Goal: Use online tool/utility: Utilize a website feature to perform a specific function

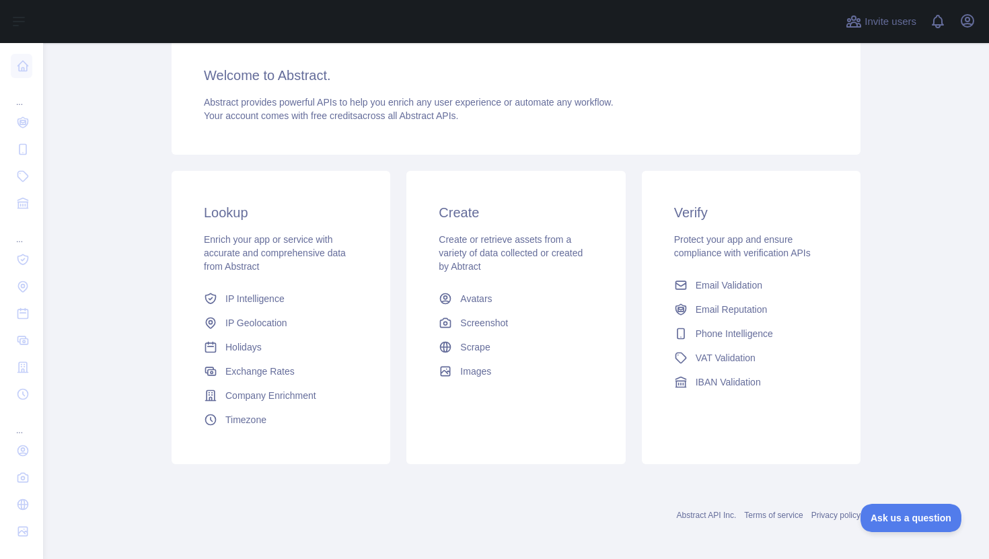
scroll to position [111, 0]
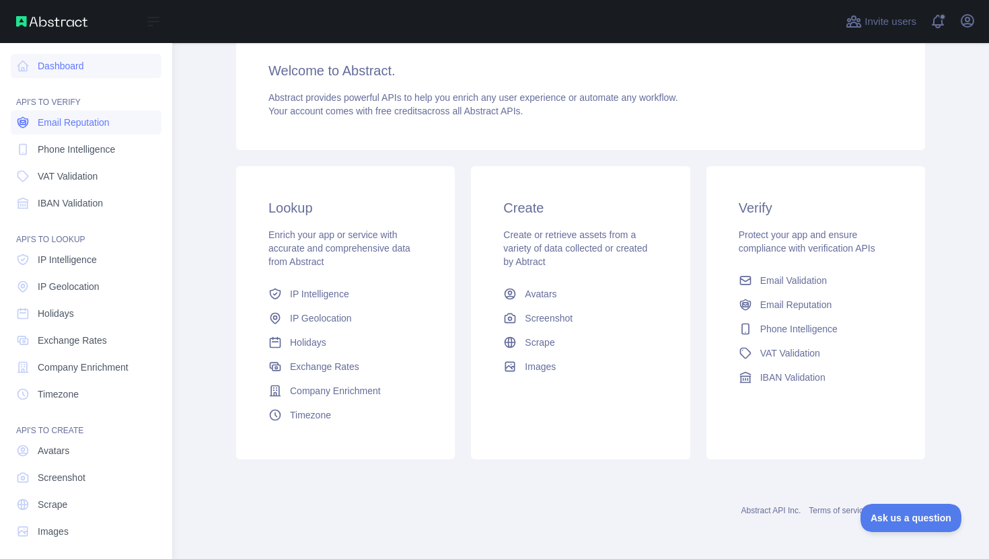
click at [74, 126] on span "Email Reputation" at bounding box center [74, 122] width 72 height 13
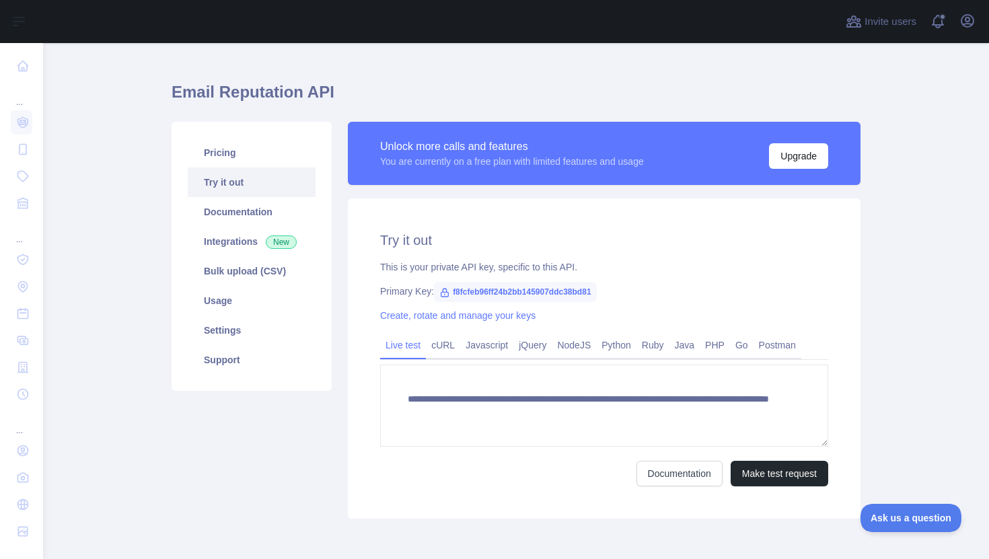
scroll to position [80, 0]
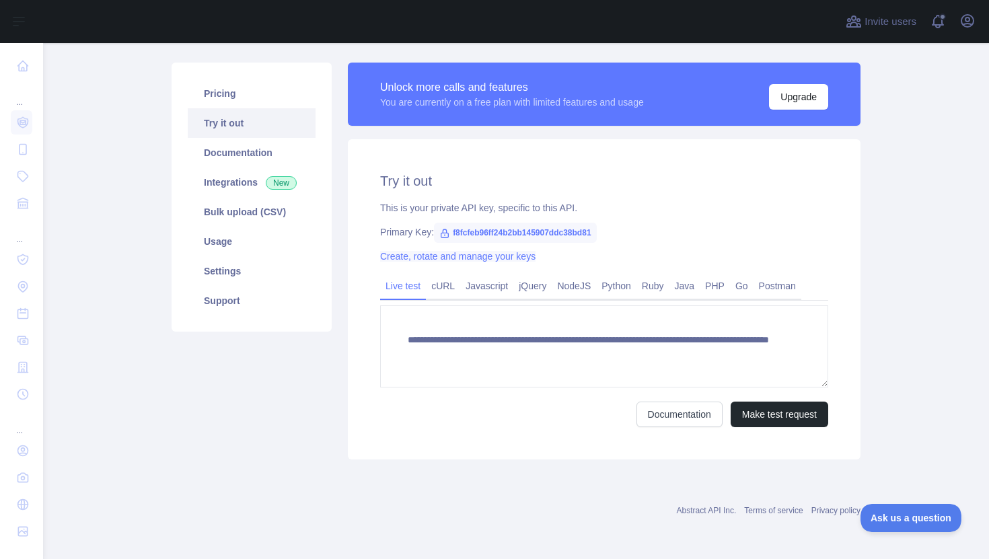
click at [505, 257] on link "Create, rotate and manage your keys" at bounding box center [457, 256] width 155 height 11
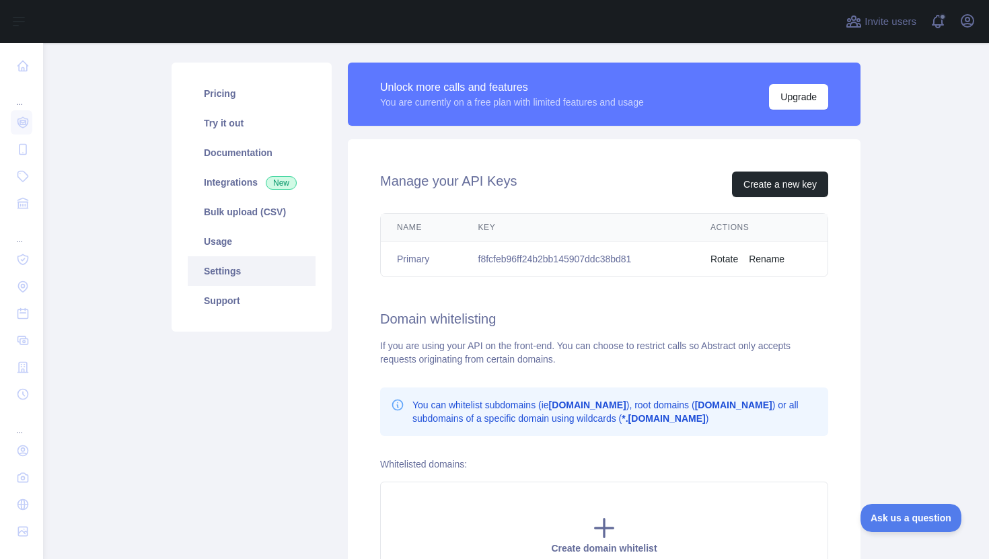
click at [621, 257] on td "f8fcfeb96ff24b2bb145907ddc38bd81" at bounding box center [578, 260] width 232 height 36
click at [619, 257] on td "f8fcfeb96ff24b2bb145907ddc38bd81" at bounding box center [578, 260] width 232 height 36
copy td "f8fcfeb96ff24b2bb145907ddc38bd81"
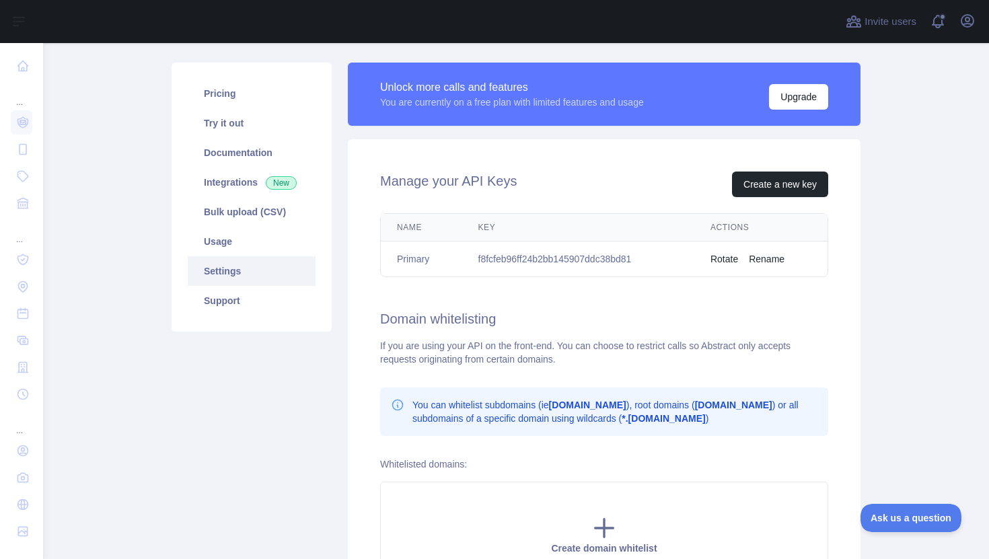
click at [667, 315] on h2 "Domain whitelisting" at bounding box center [604, 318] width 448 height 19
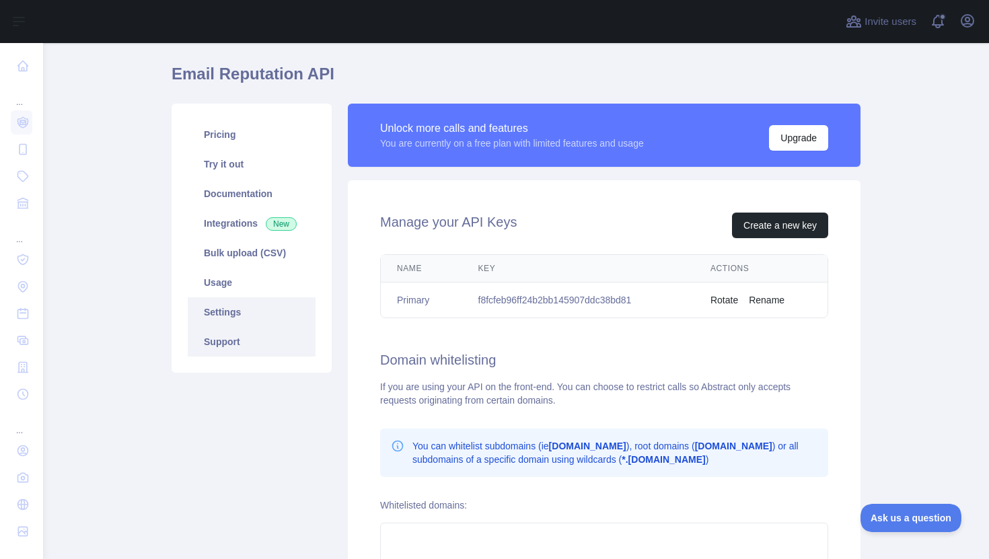
scroll to position [36, 0]
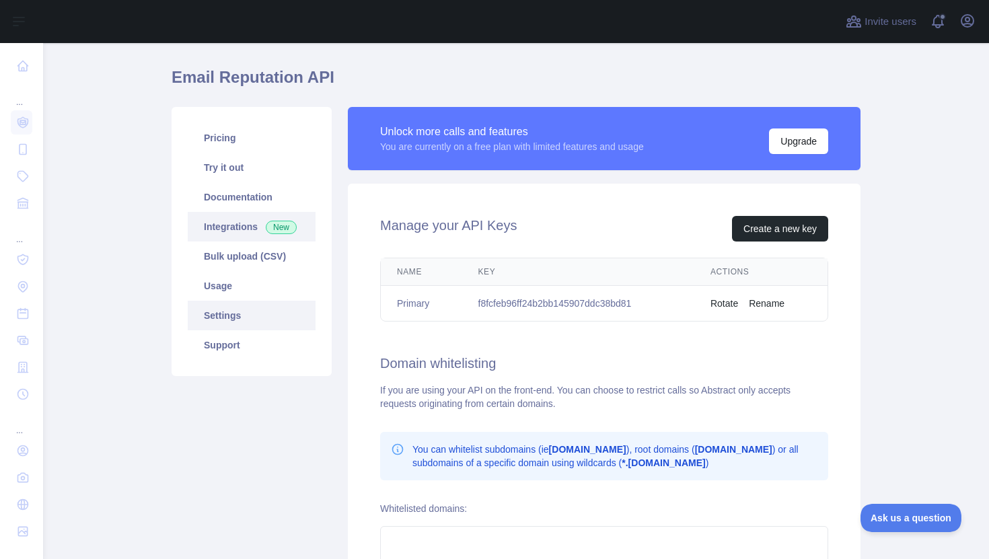
click at [243, 222] on link "Integrations New" at bounding box center [252, 227] width 128 height 30
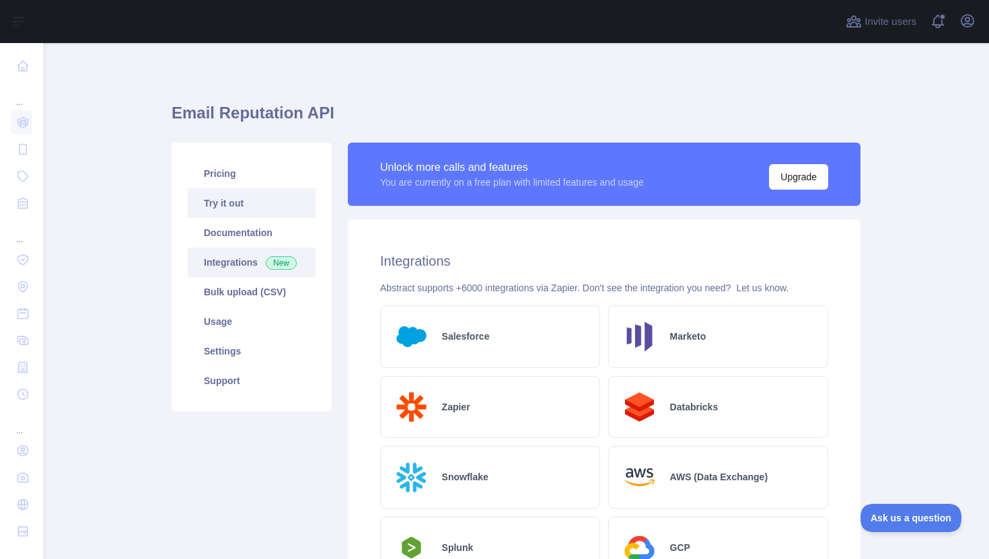
click at [230, 207] on link "Try it out" at bounding box center [252, 203] width 128 height 30
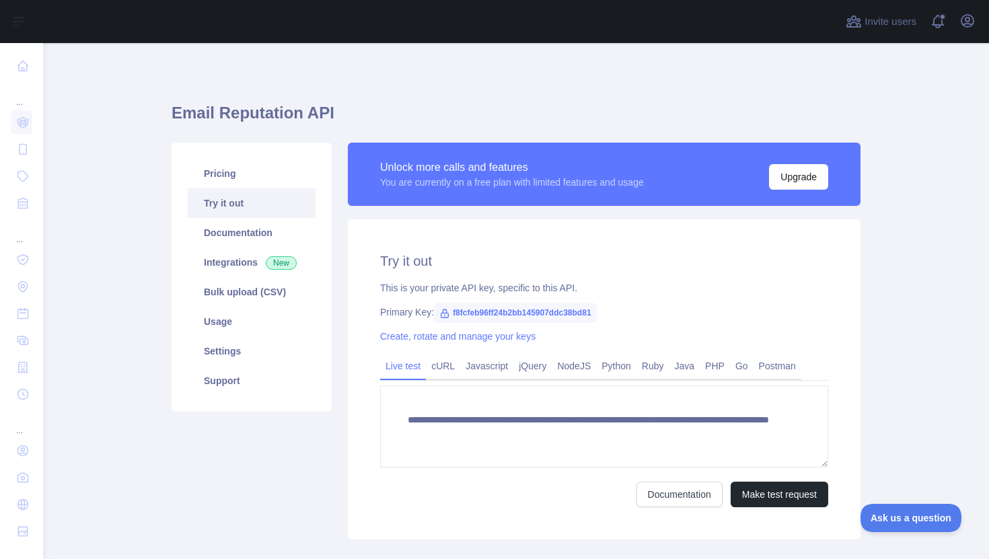
scroll to position [80, 0]
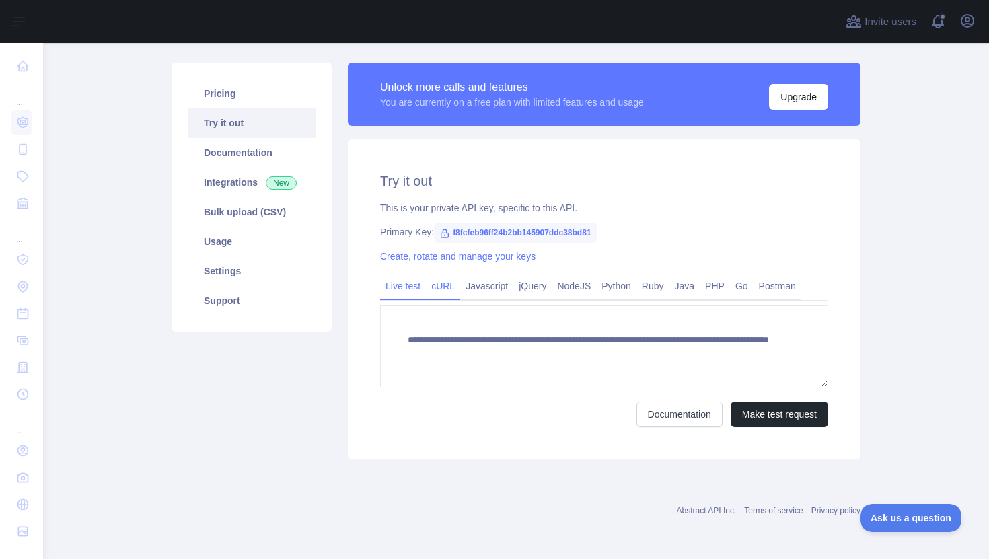
click at [453, 282] on link "cURL" at bounding box center [443, 286] width 34 height 22
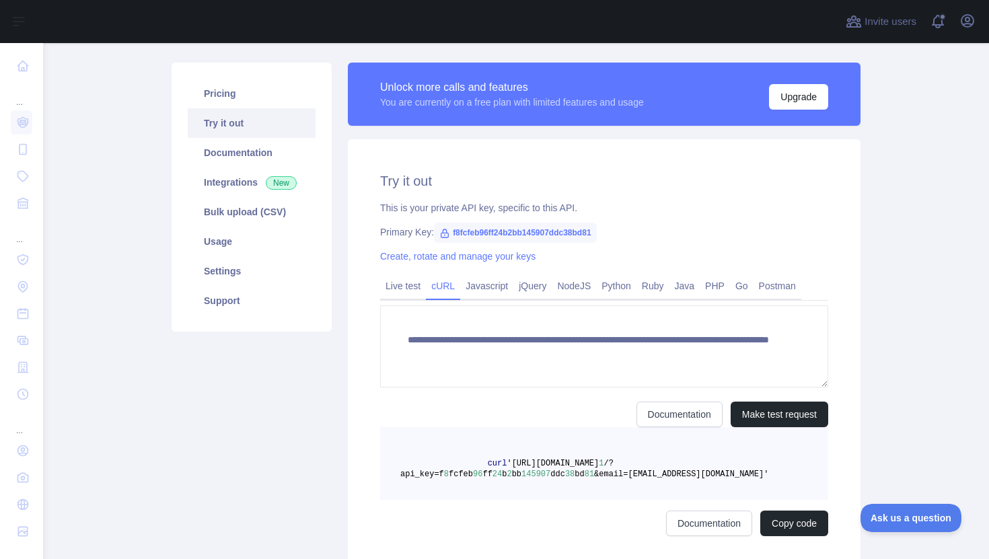
scroll to position [67, 0]
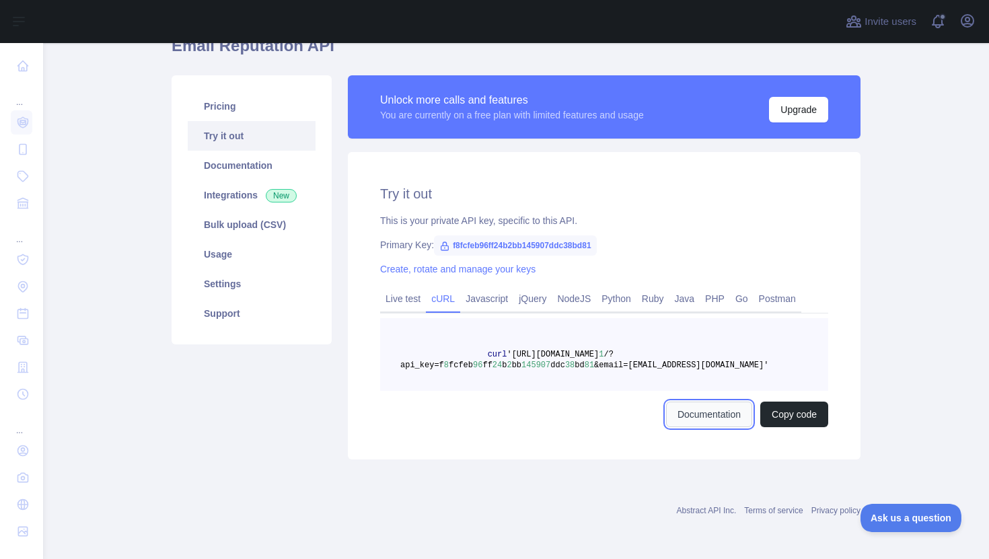
click at [701, 413] on link "Documentation" at bounding box center [709, 415] width 86 height 26
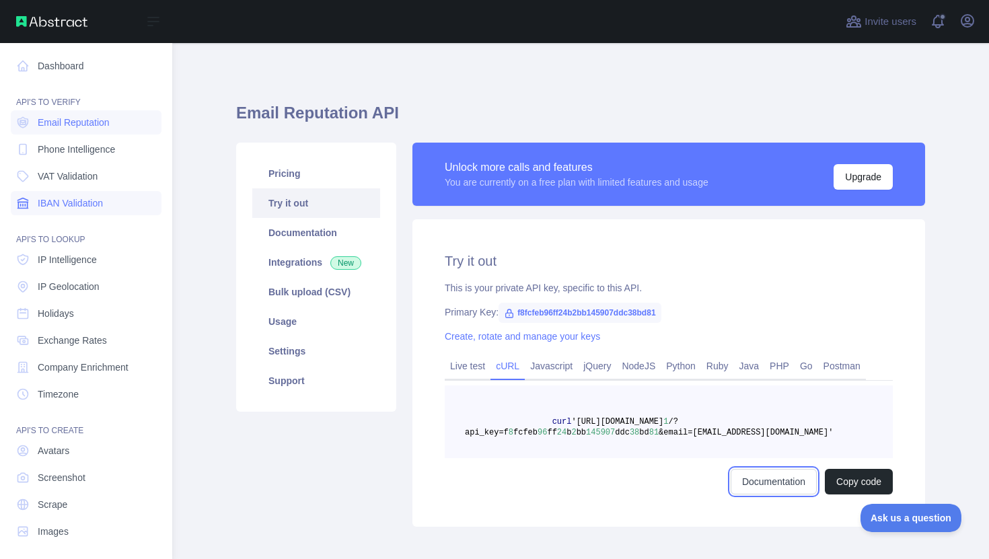
scroll to position [6, 0]
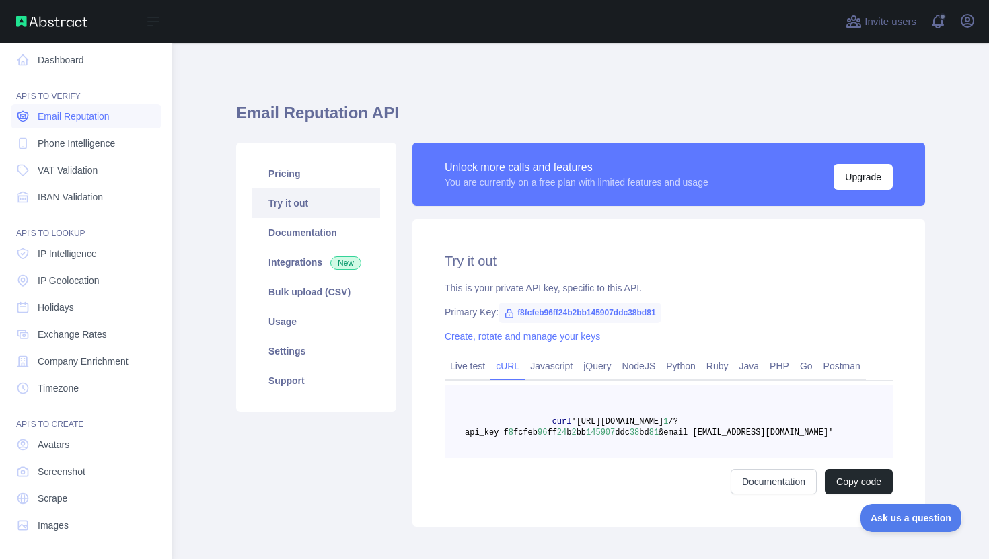
click at [78, 110] on span "Email Reputation" at bounding box center [74, 116] width 72 height 13
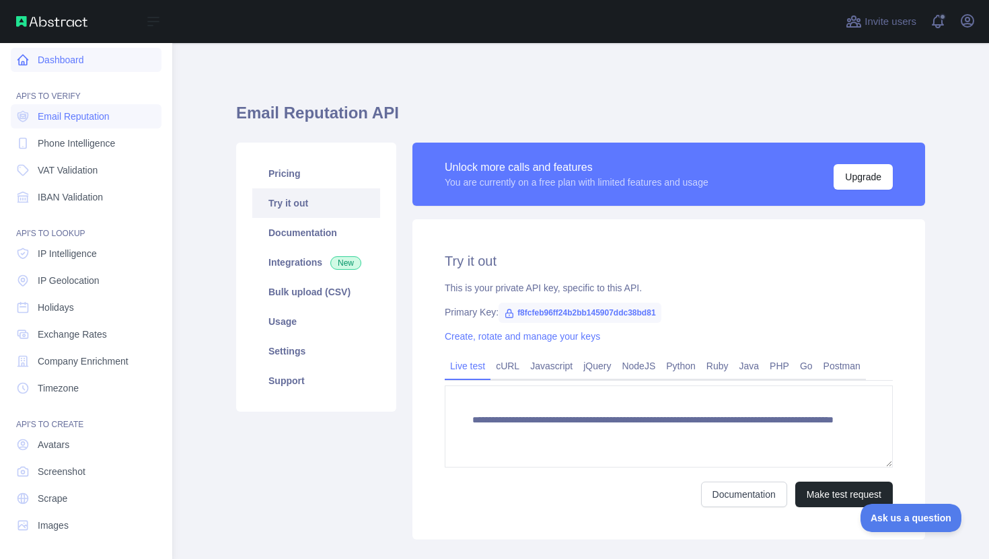
click at [71, 65] on link "Dashboard" at bounding box center [86, 60] width 151 height 24
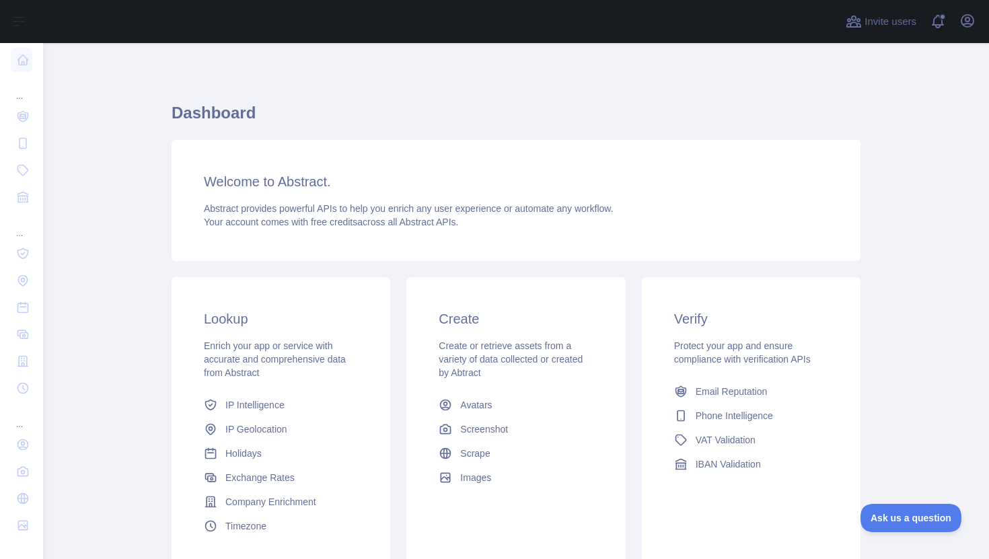
scroll to position [111, 0]
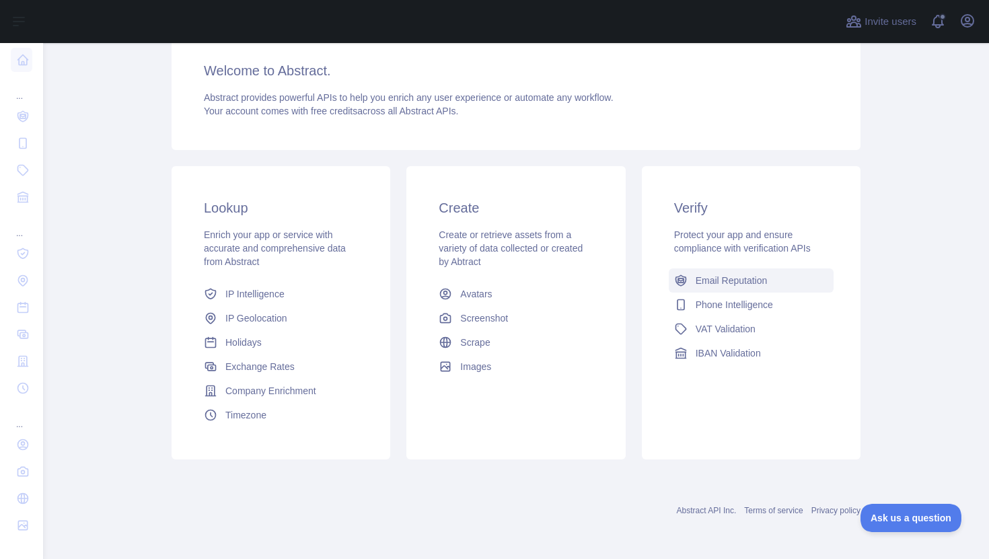
click at [741, 278] on span "Email Reputation" at bounding box center [732, 280] width 72 height 13
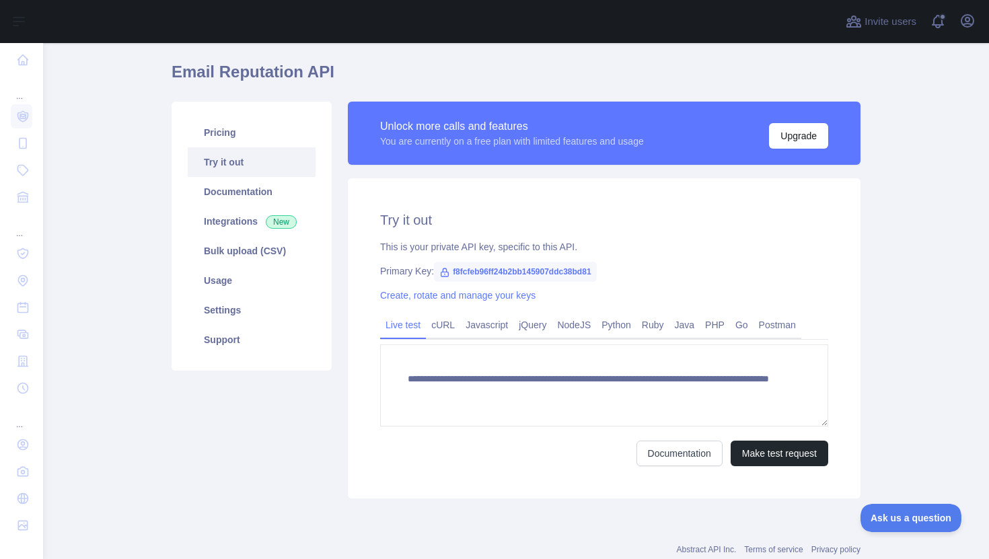
scroll to position [51, 0]
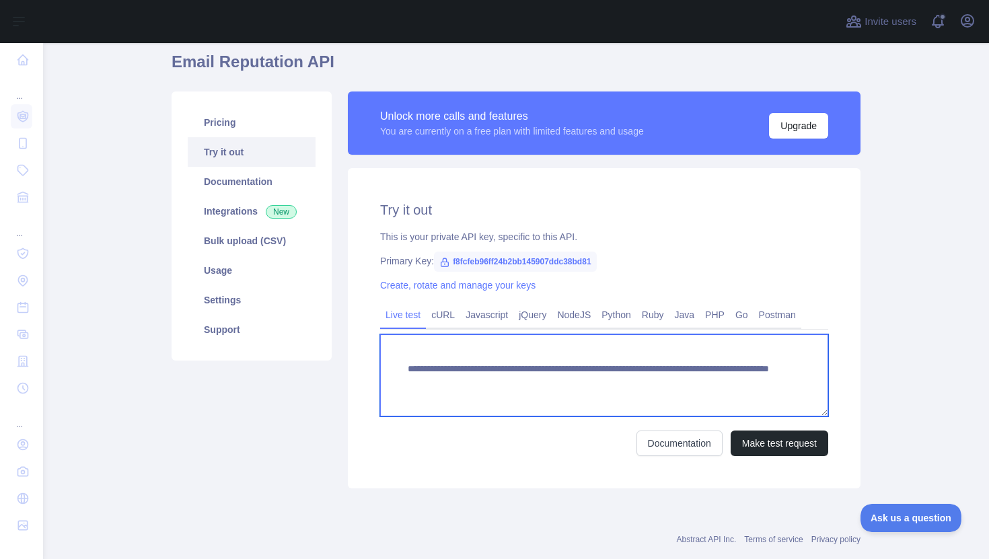
drag, startPoint x: 403, startPoint y: 373, endPoint x: 760, endPoint y: 415, distance: 359.8
click at [760, 415] on textarea "**********" at bounding box center [604, 375] width 448 height 82
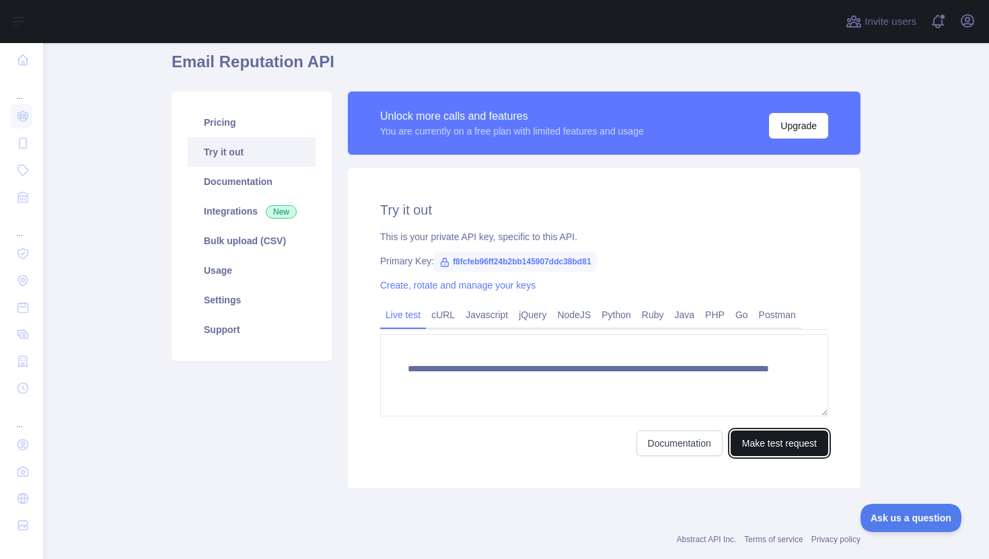
click at [783, 451] on button "Make test request" at bounding box center [780, 444] width 98 height 26
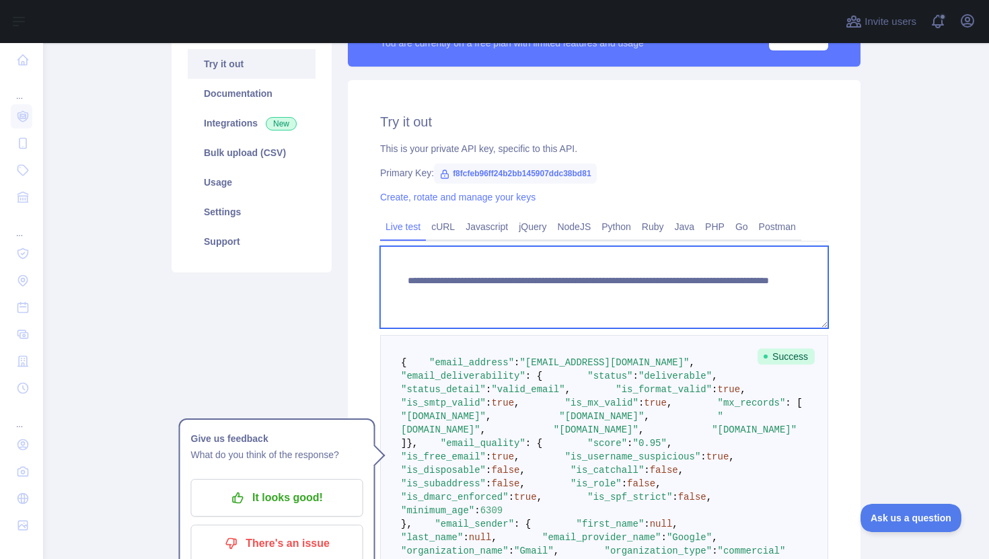
scroll to position [155, 0]
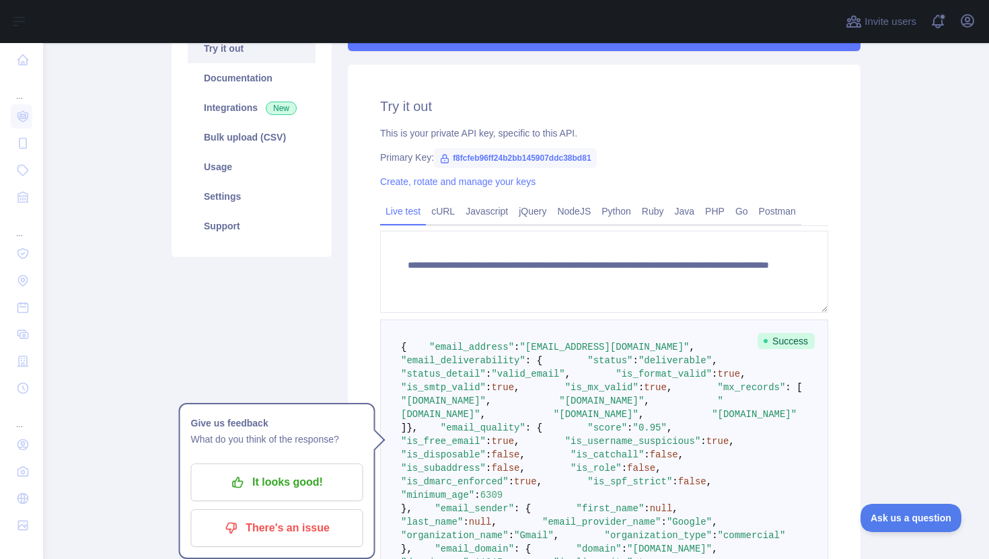
drag, startPoint x: 403, startPoint y: 339, endPoint x: 69, endPoint y: 8, distance: 470.5
